Goal: Navigation & Orientation: Find specific page/section

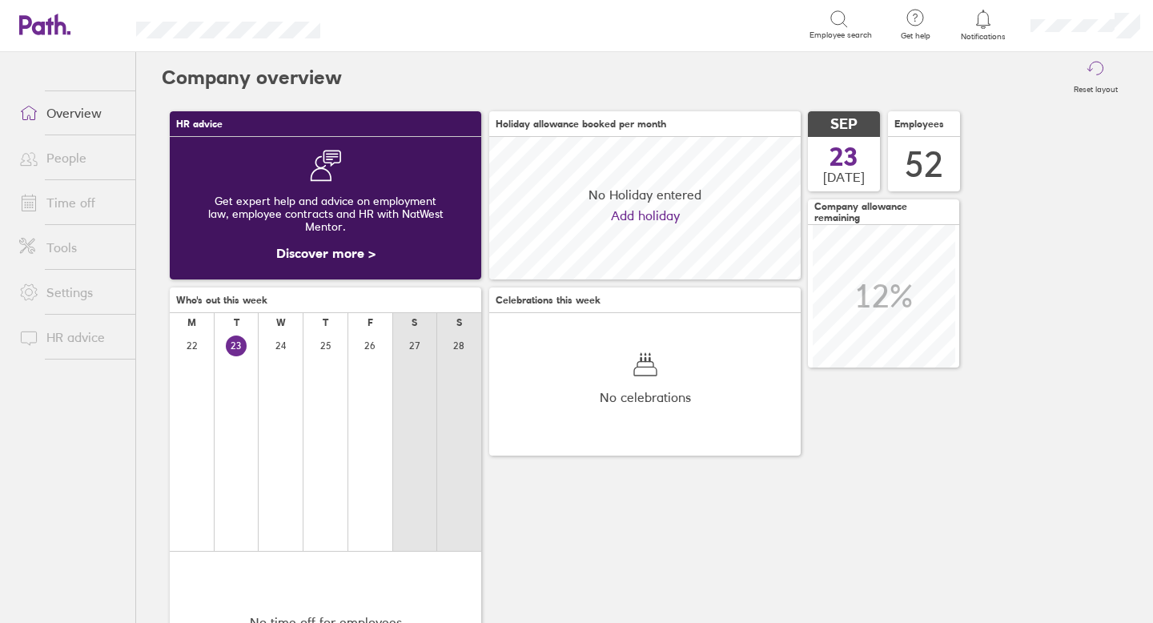
scroll to position [143, 311]
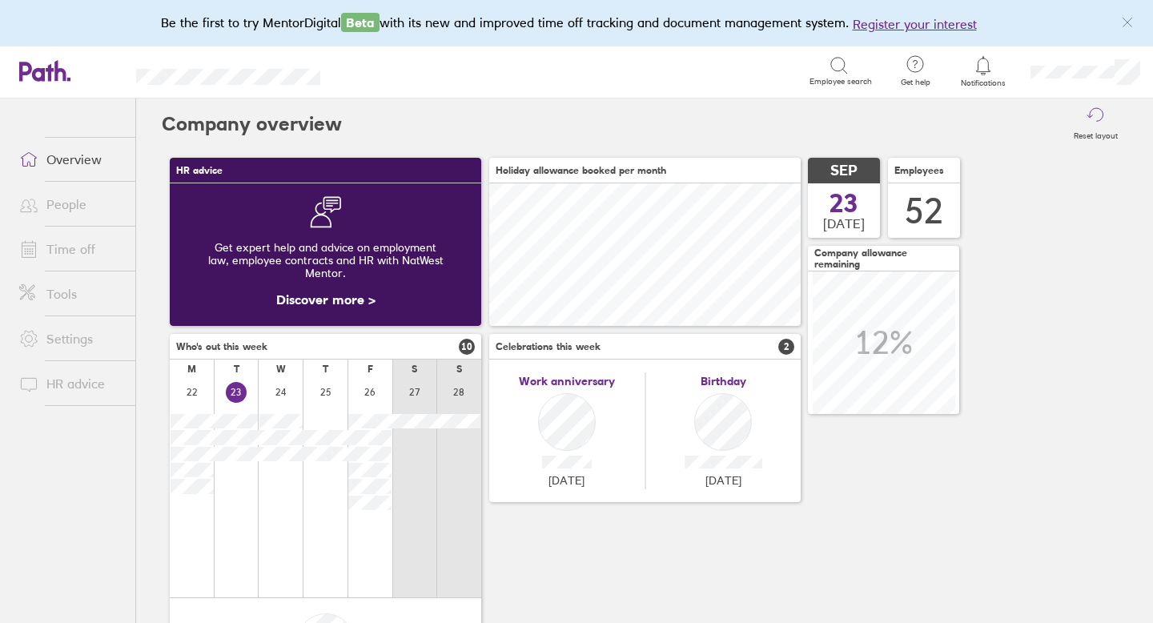
click at [86, 243] on link "Time off" at bounding box center [70, 249] width 129 height 32
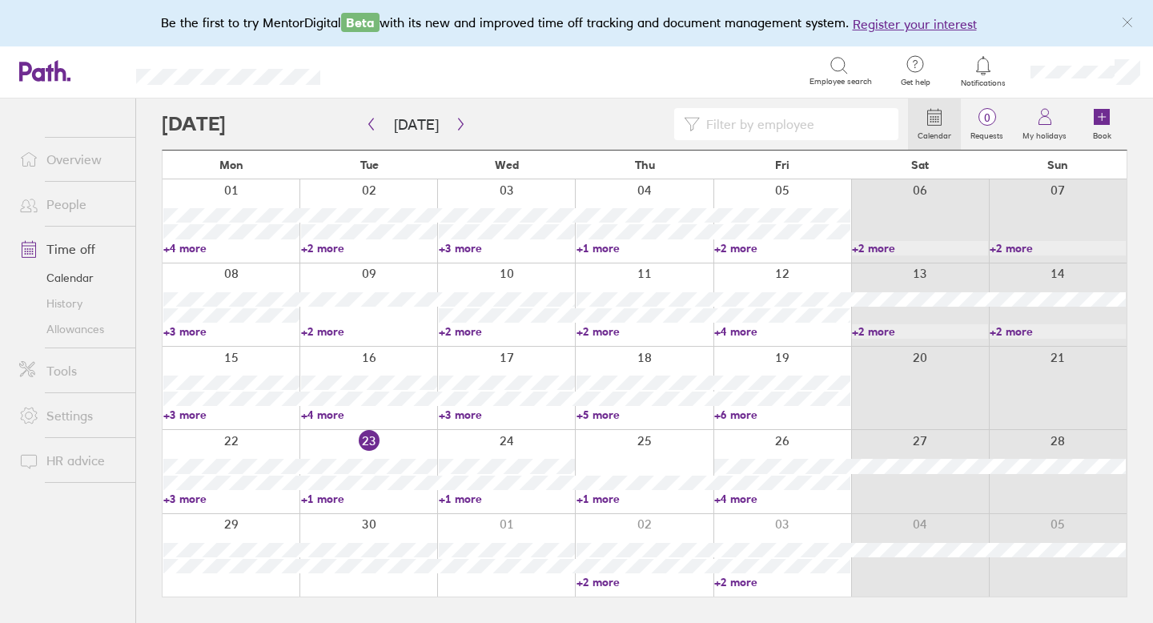
click at [62, 323] on link "Allowances" at bounding box center [70, 329] width 129 height 26
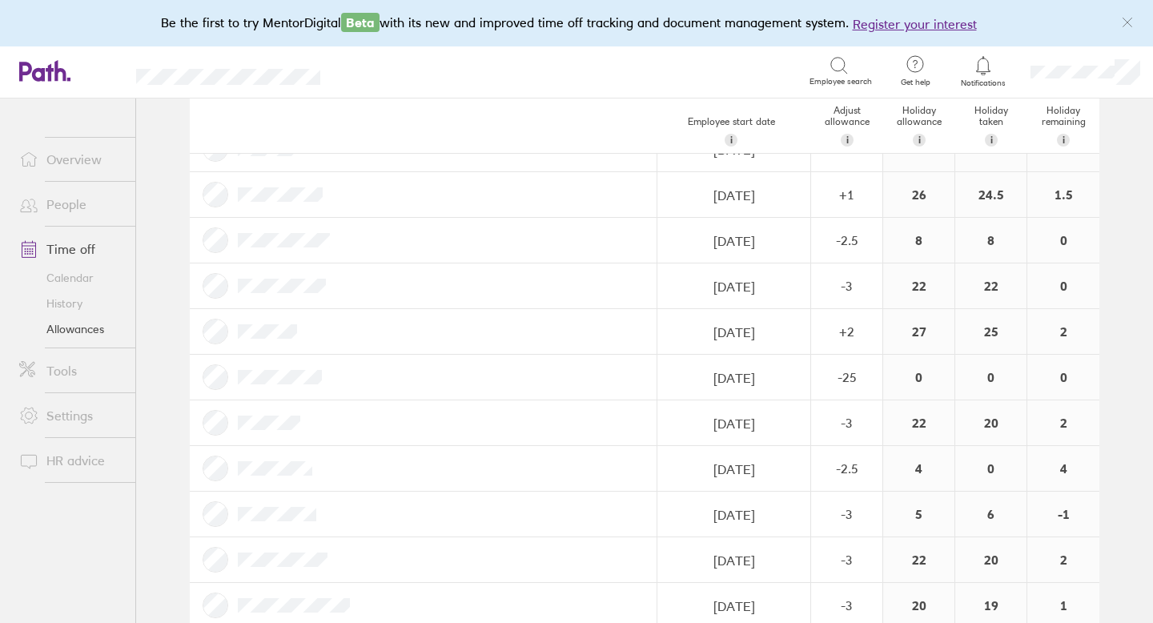
scroll to position [1897, 0]
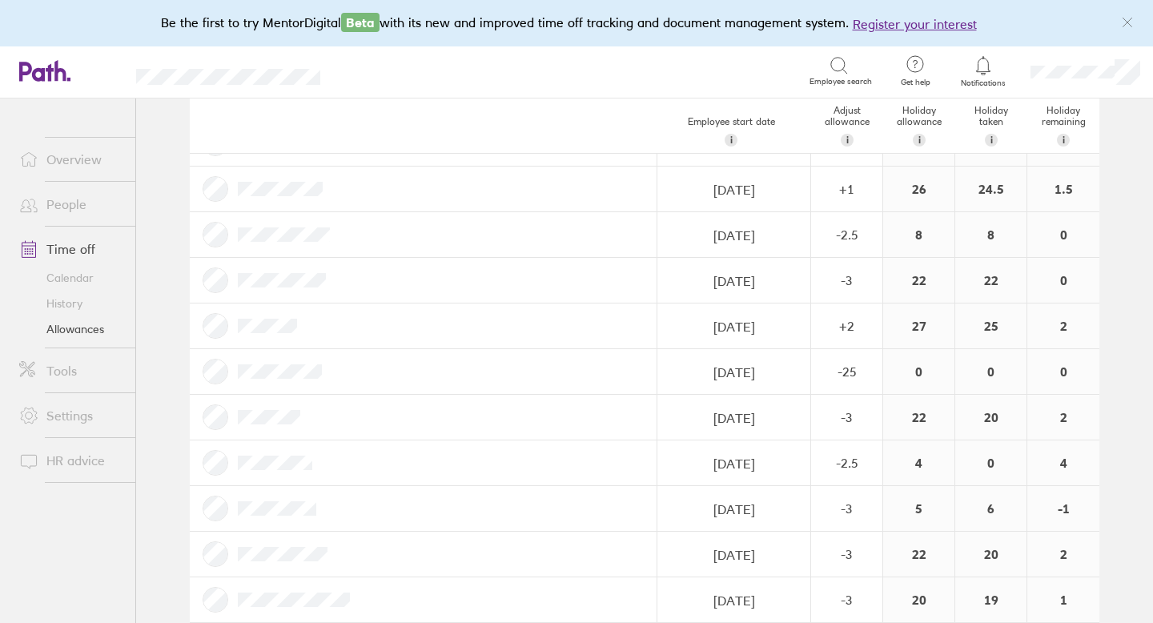
click at [81, 330] on link "Allowances" at bounding box center [70, 329] width 129 height 26
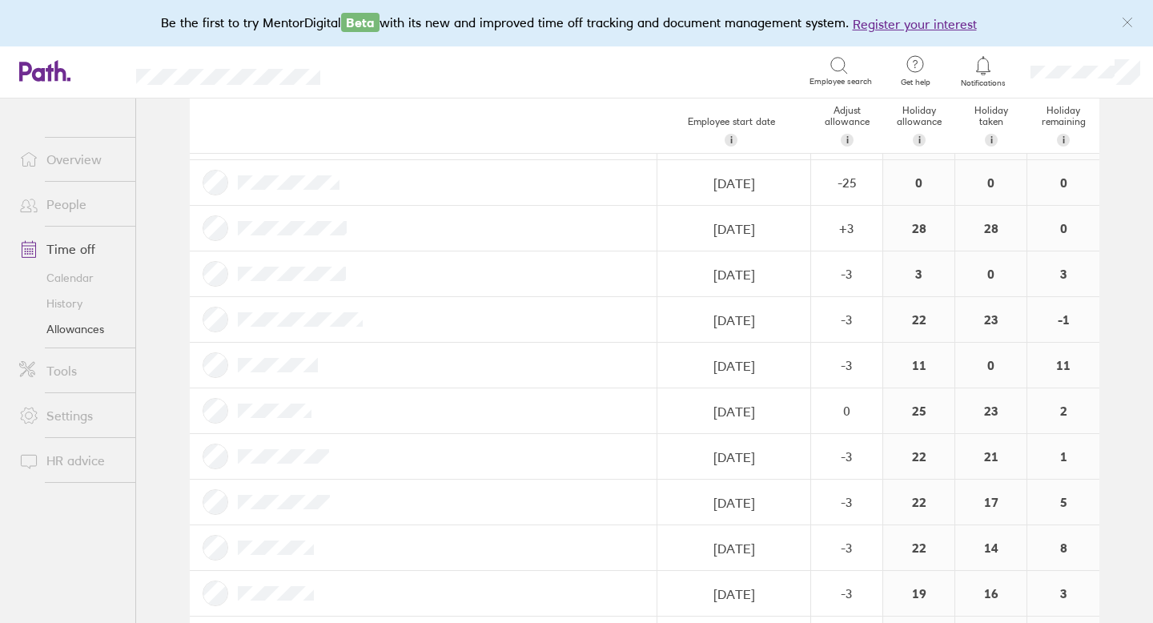
scroll to position [0, 0]
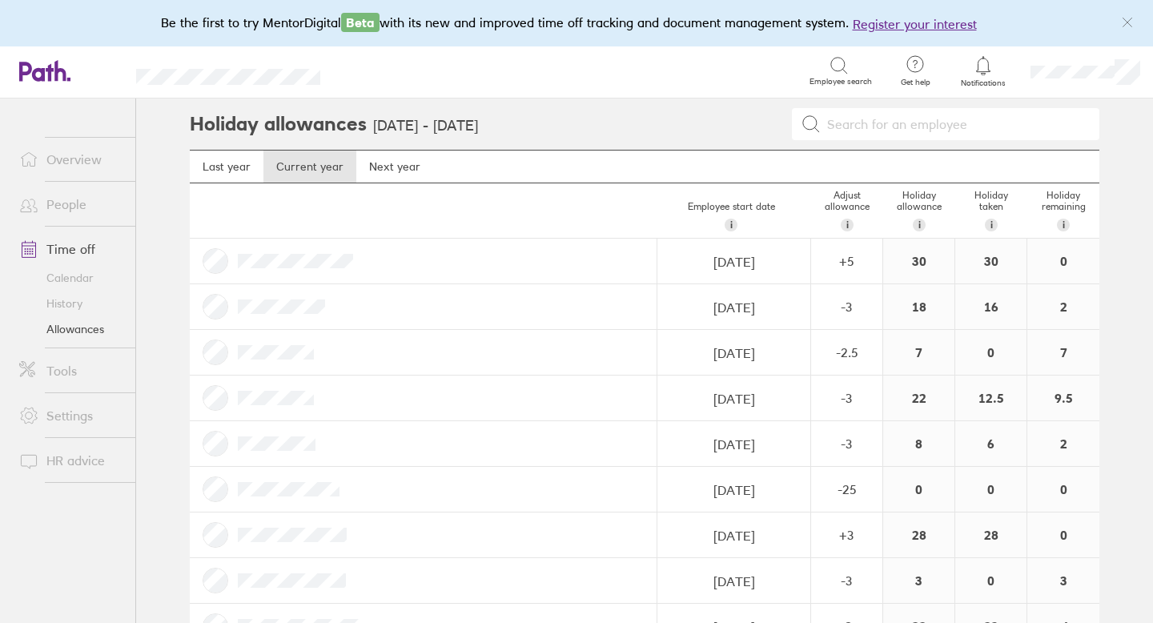
click at [67, 276] on link "Calendar" at bounding box center [70, 278] width 129 height 26
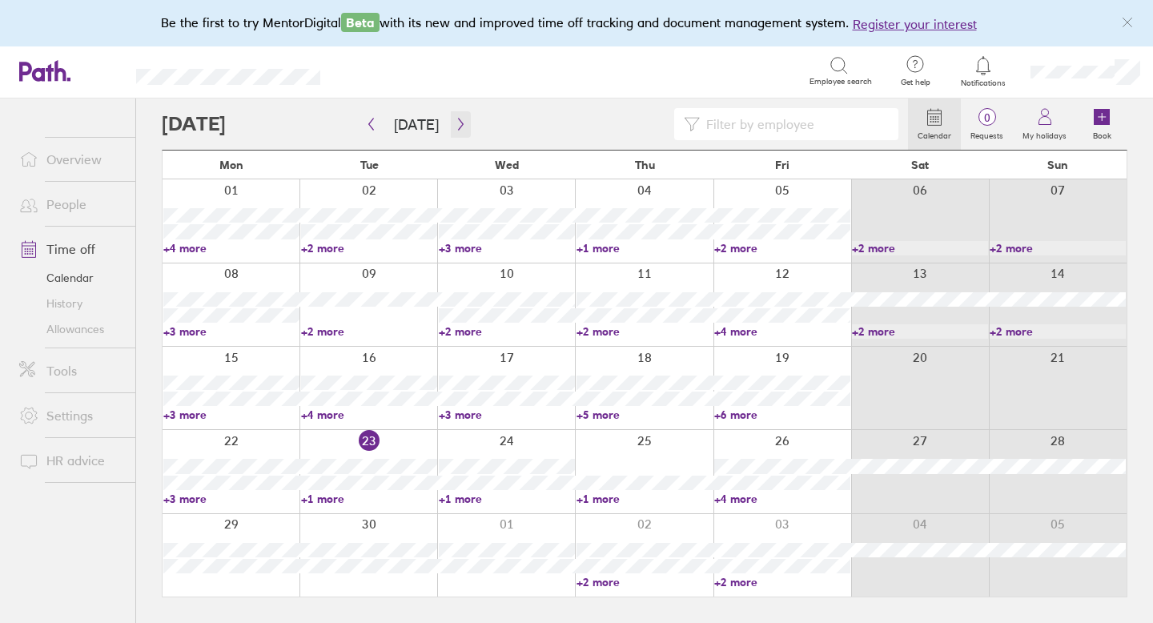
click at [458, 122] on icon "button" at bounding box center [460, 124] width 5 height 12
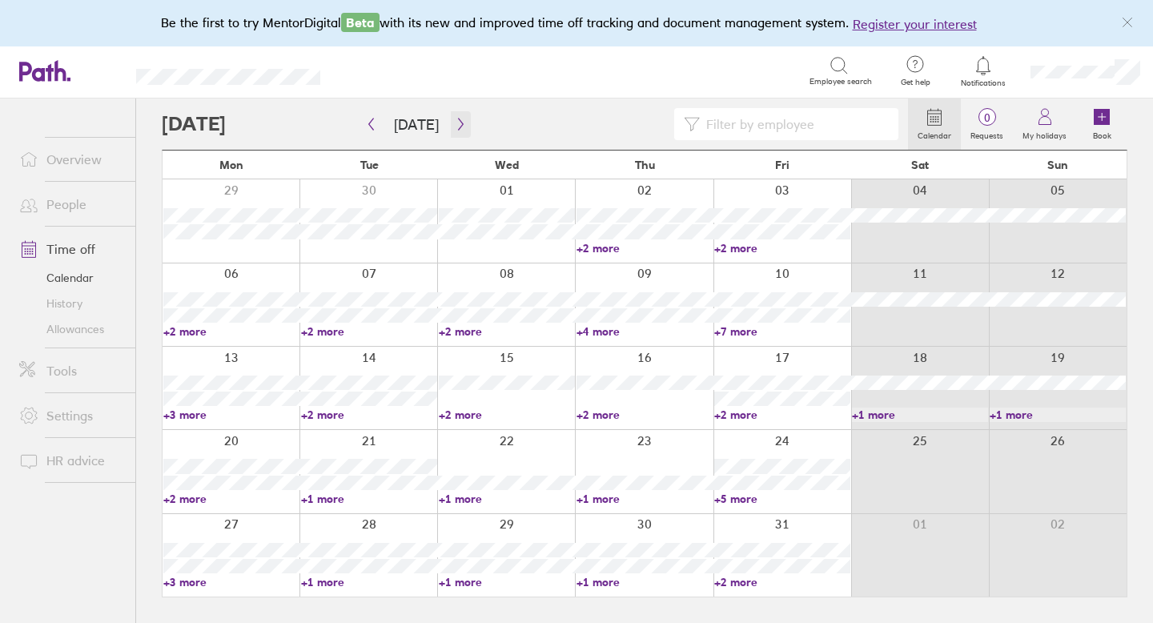
click at [458, 122] on icon "button" at bounding box center [460, 124] width 5 height 12
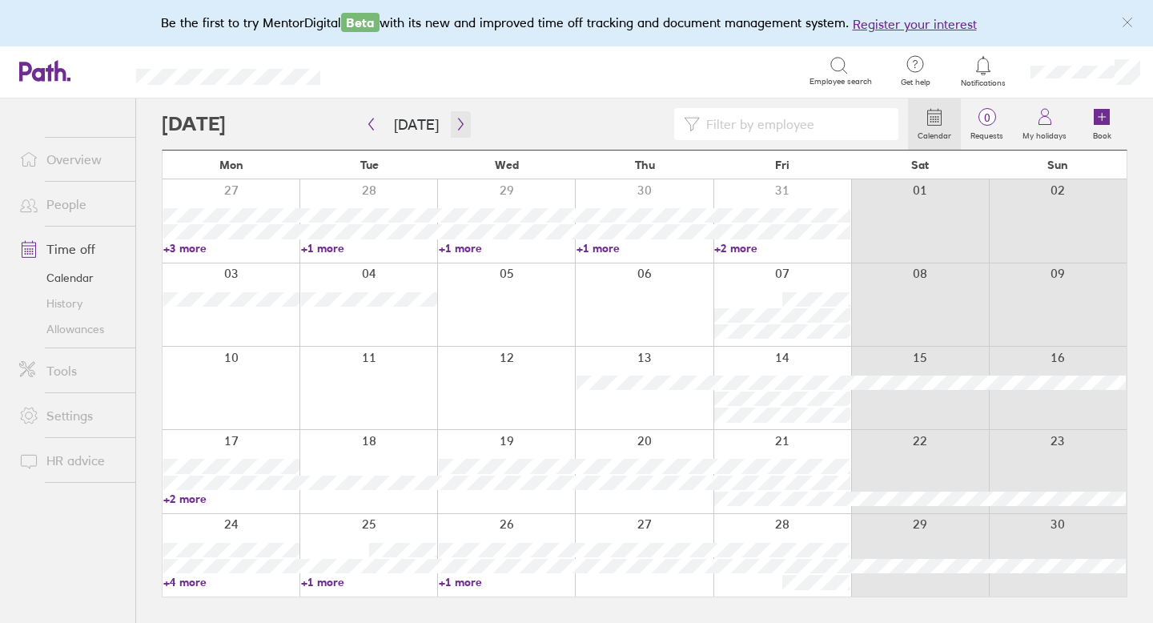
click at [458, 122] on icon "button" at bounding box center [460, 124] width 5 height 12
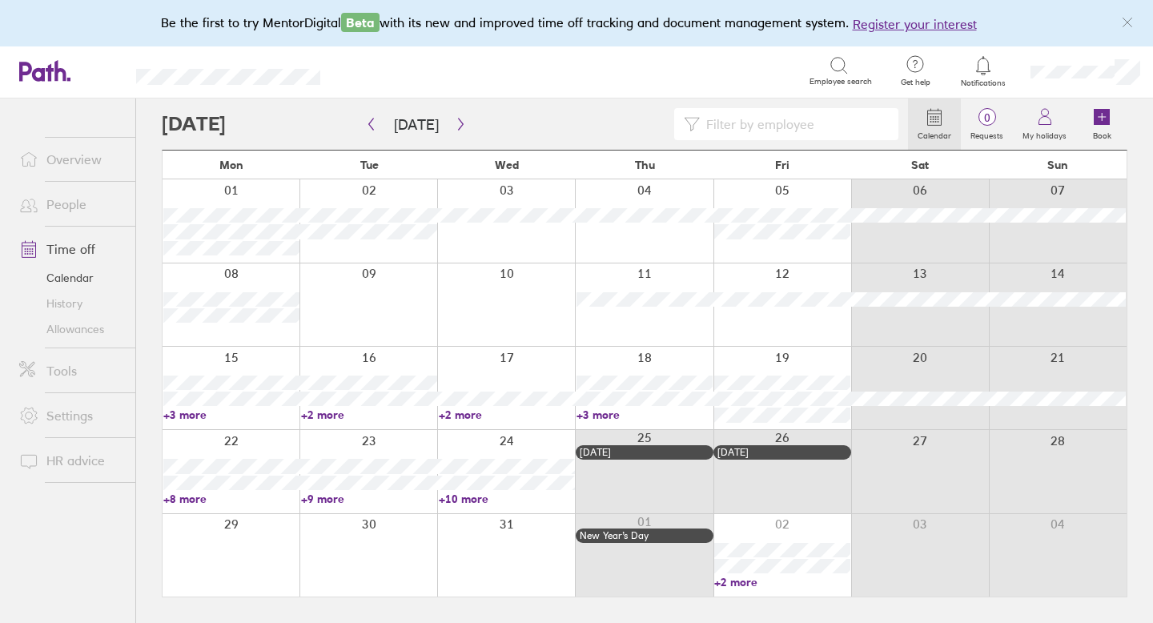
click at [81, 329] on link "Allowances" at bounding box center [70, 329] width 129 height 26
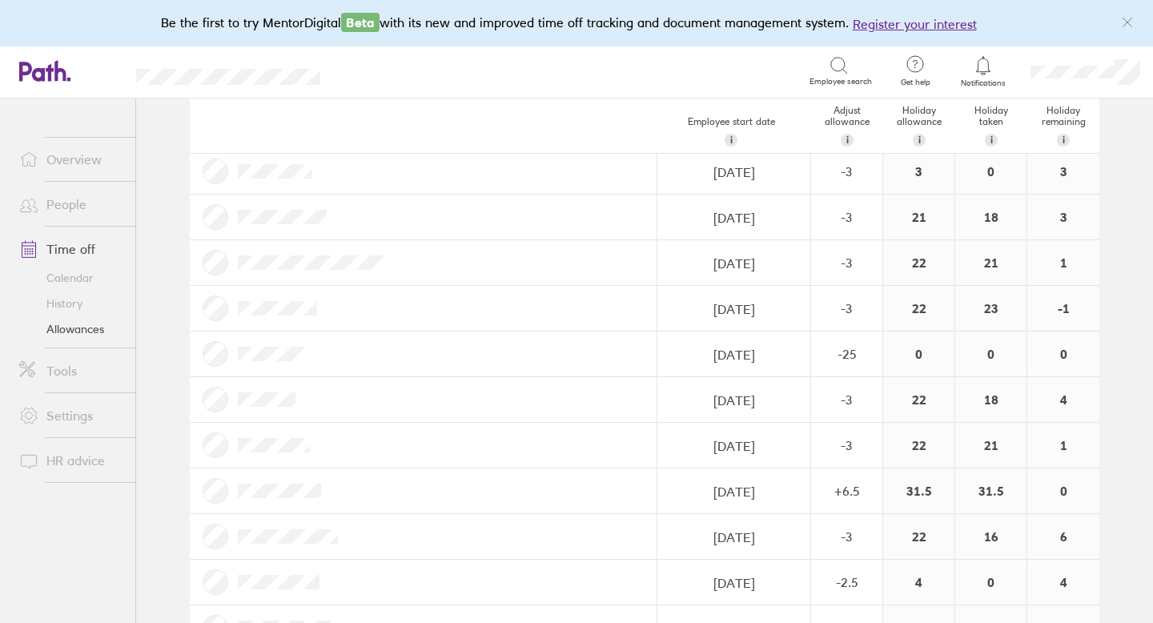
scroll to position [1178, 0]
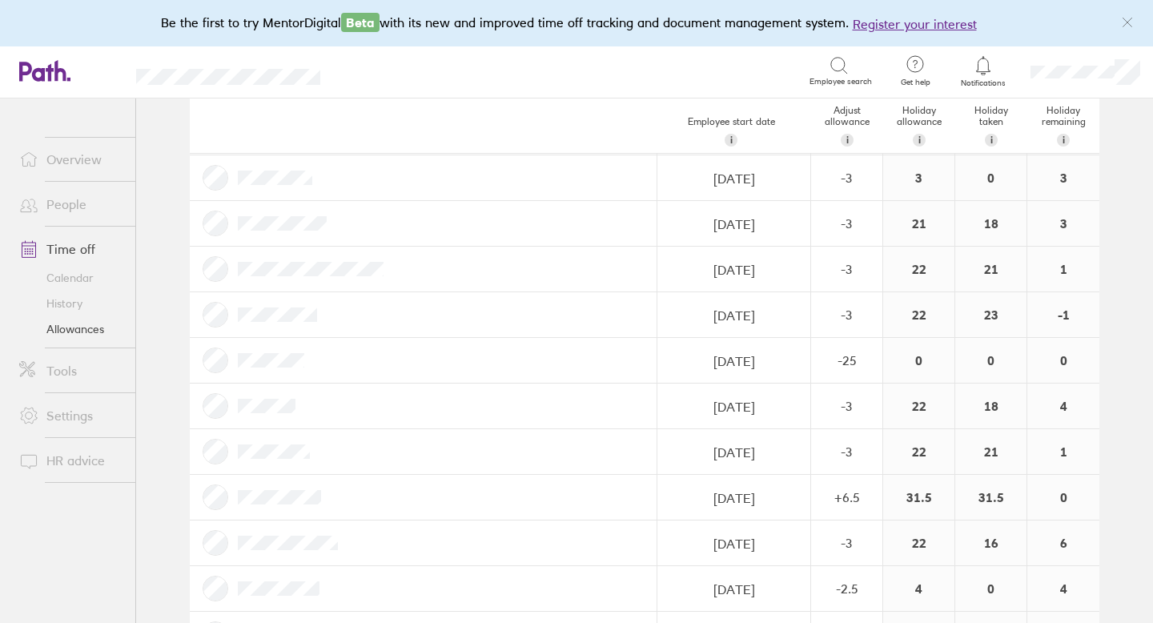
click at [82, 203] on link "People" at bounding box center [70, 204] width 129 height 32
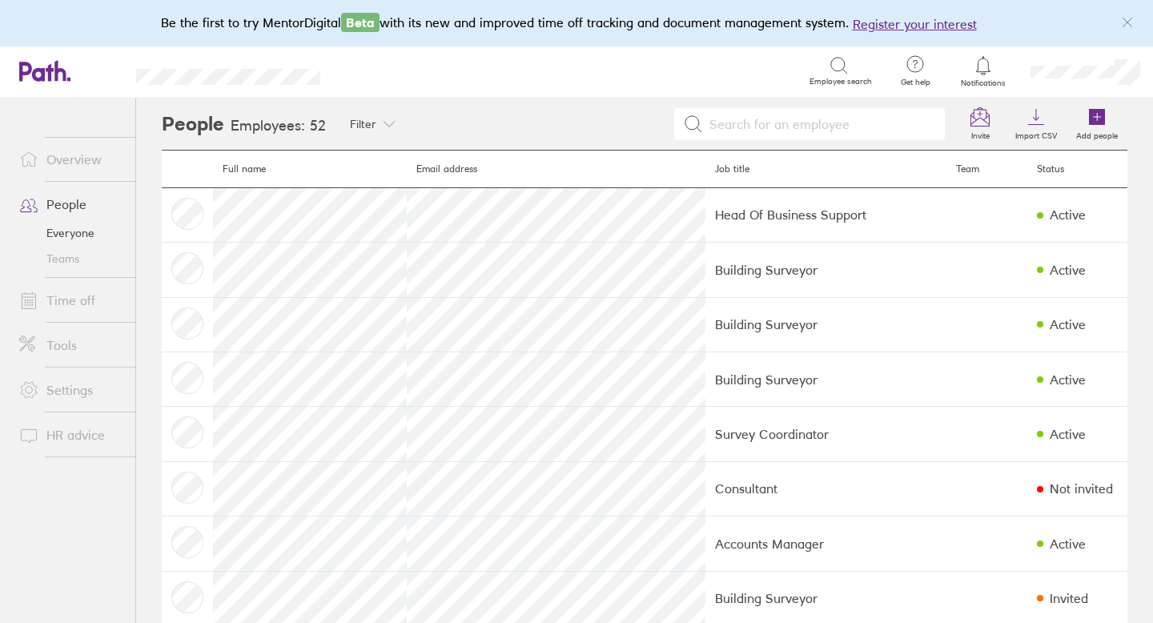
click at [59, 195] on link "People" at bounding box center [70, 204] width 129 height 32
click at [64, 301] on link "Time off" at bounding box center [70, 300] width 129 height 32
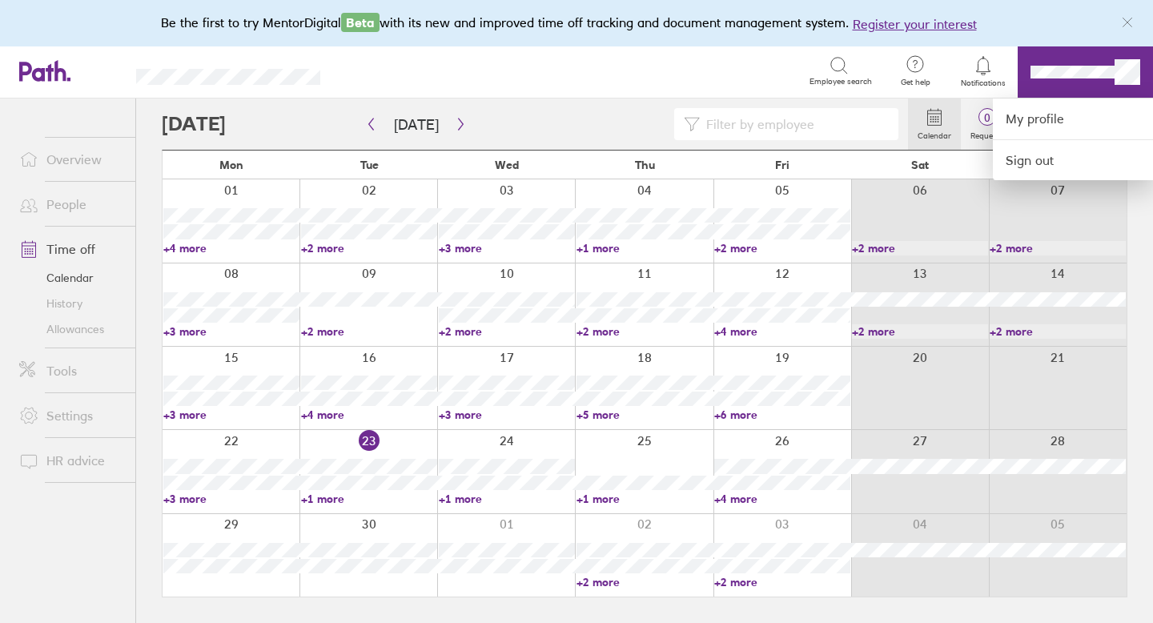
click at [706, 81] on div "Search" at bounding box center [582, 70] width 454 height 25
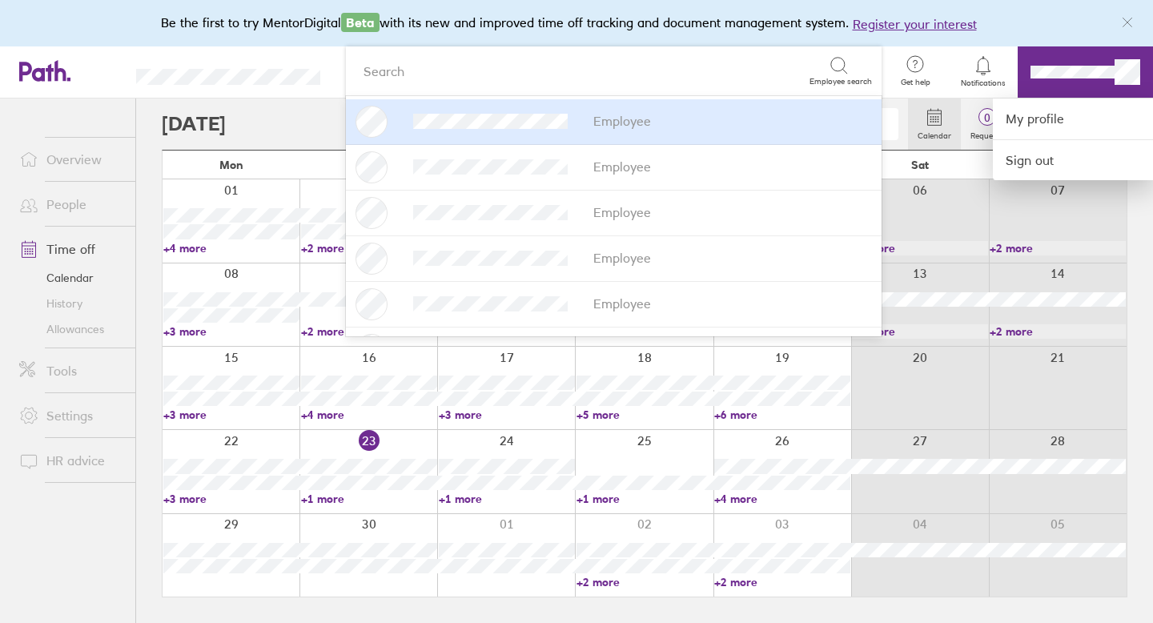
click at [1066, 71] on div at bounding box center [576, 311] width 1153 height 623
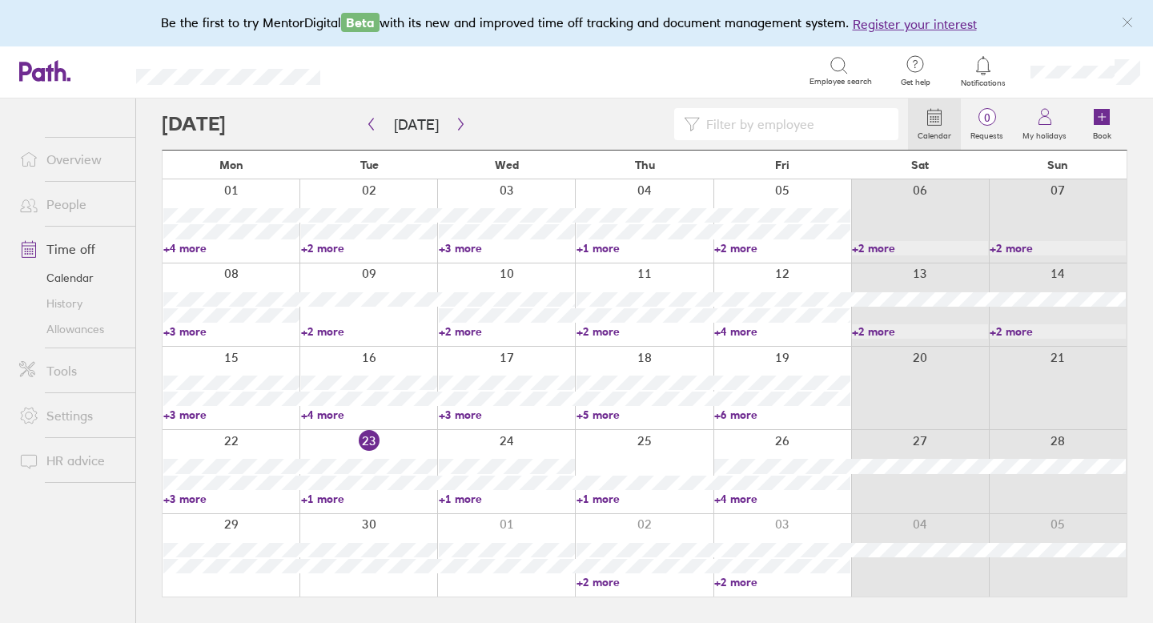
click at [65, 412] on link "Settings" at bounding box center [70, 415] width 129 height 32
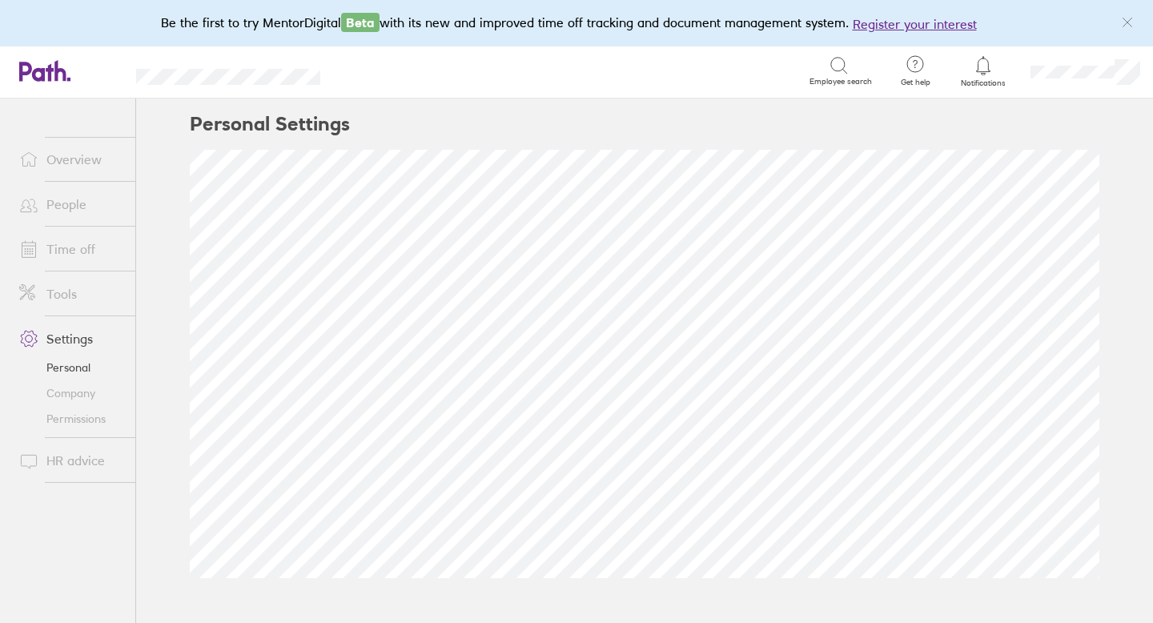
click at [69, 417] on link "Permissions" at bounding box center [70, 419] width 129 height 26
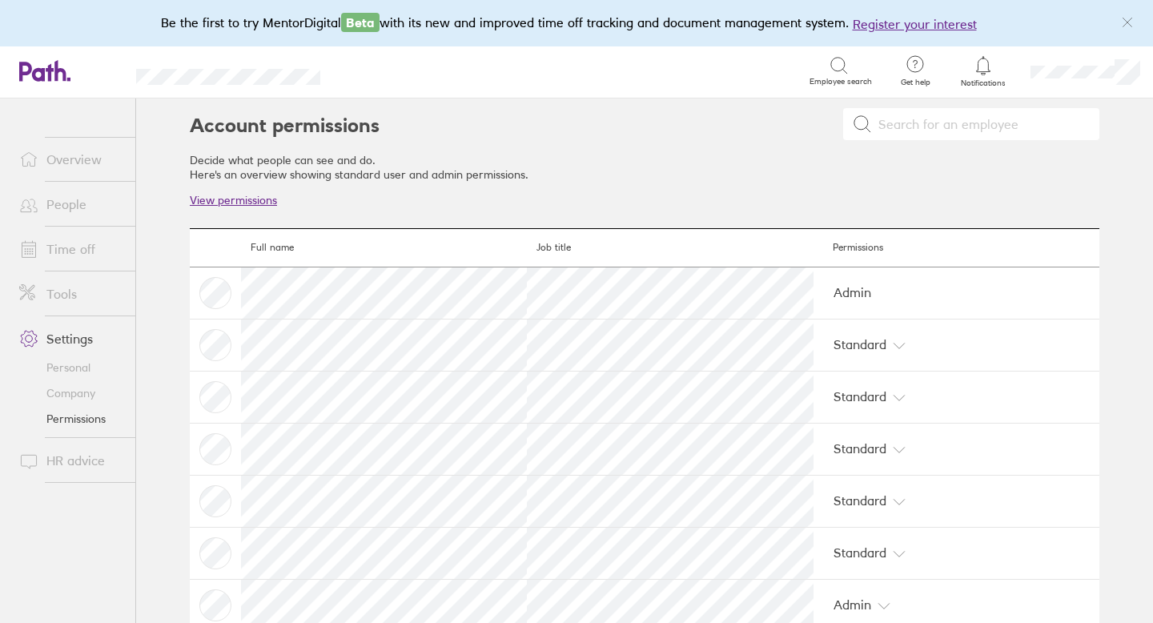
click at [259, 200] on link "View permissions" at bounding box center [233, 200] width 87 height 14
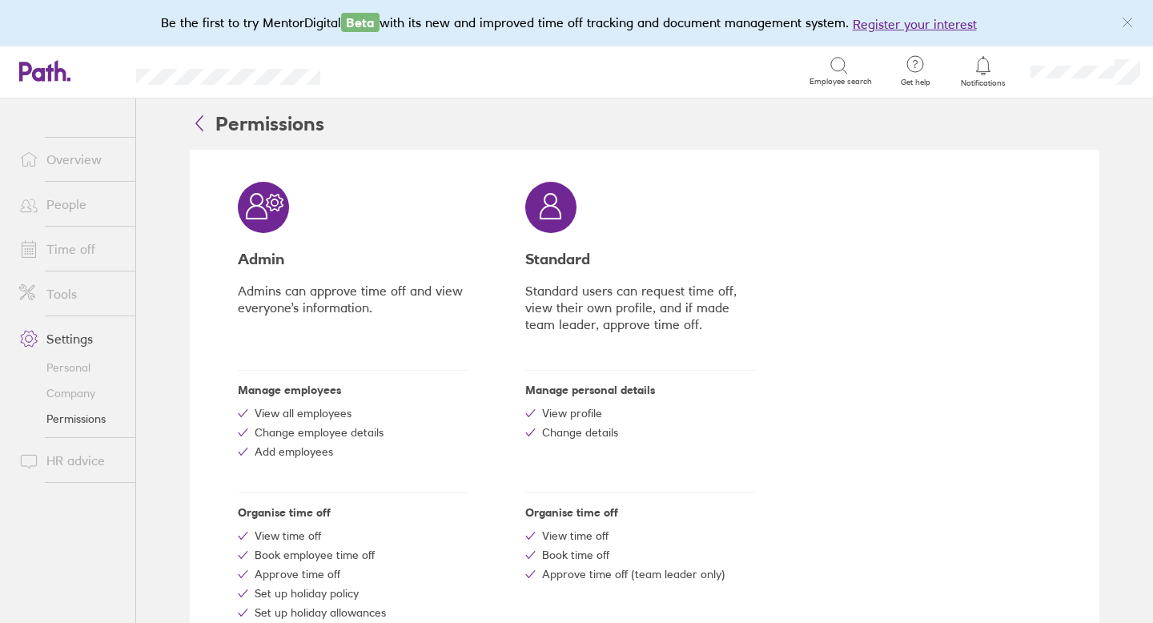
click at [87, 159] on link "Overview" at bounding box center [70, 159] width 129 height 32
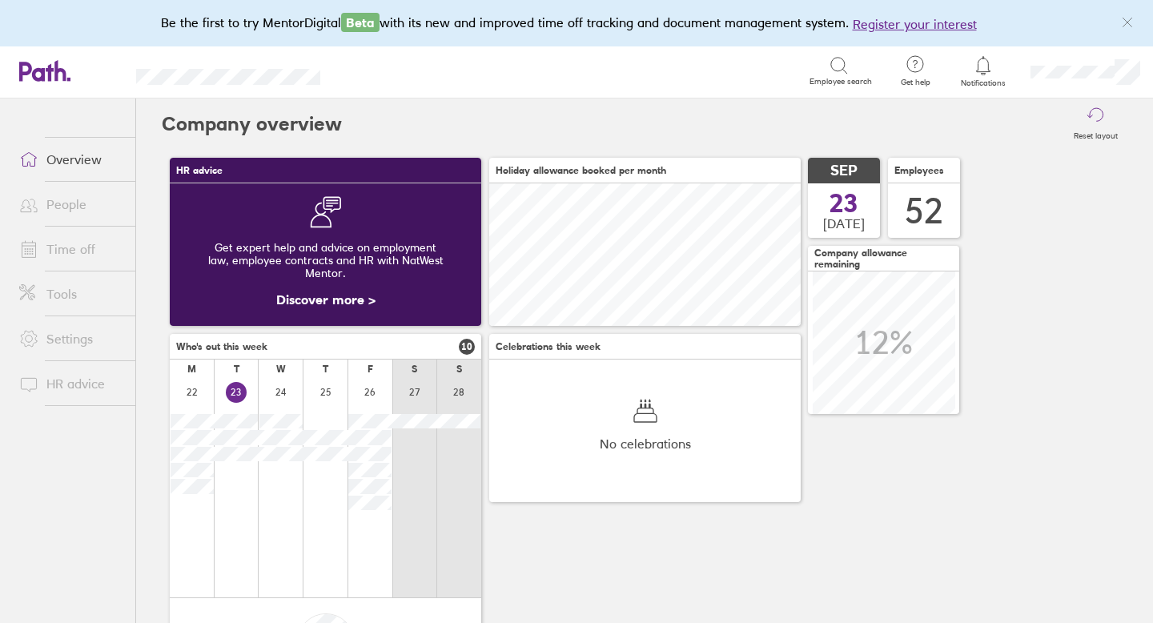
scroll to position [143, 311]
click at [68, 202] on link "People" at bounding box center [70, 204] width 129 height 32
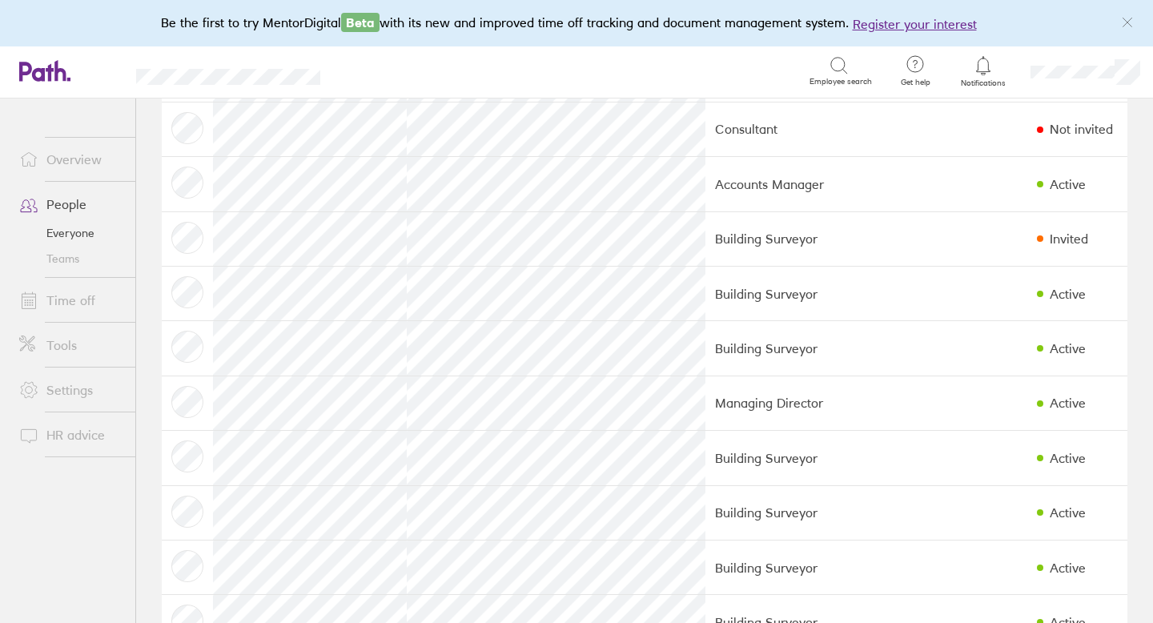
scroll to position [363, 0]
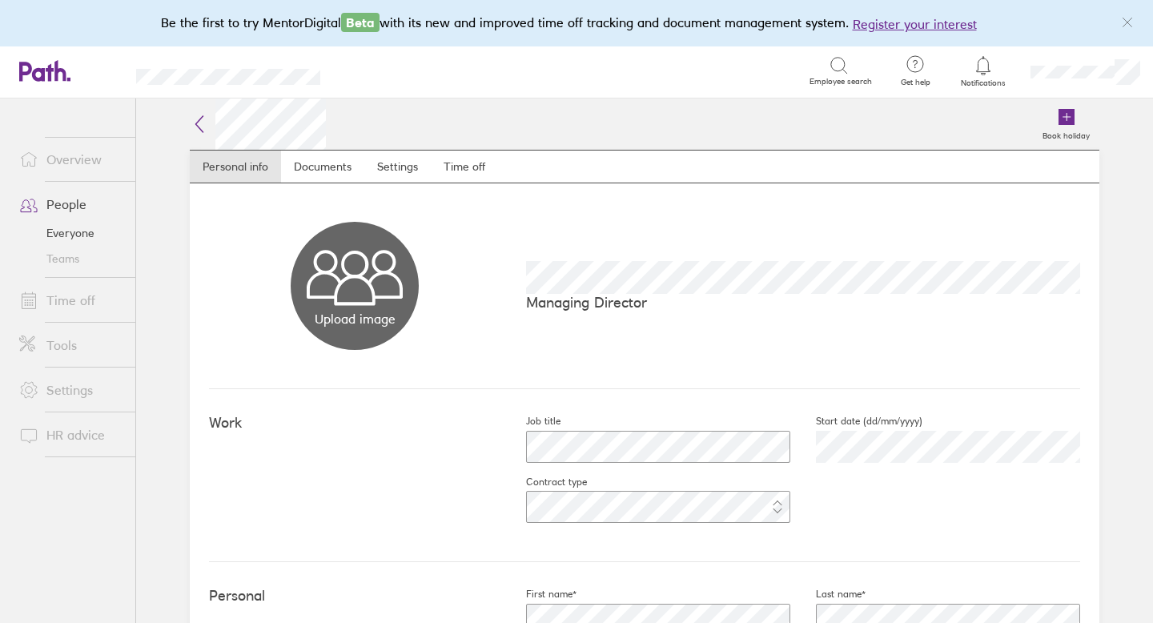
click at [82, 202] on link "People" at bounding box center [70, 204] width 129 height 32
